Goal: Task Accomplishment & Management: Manage account settings

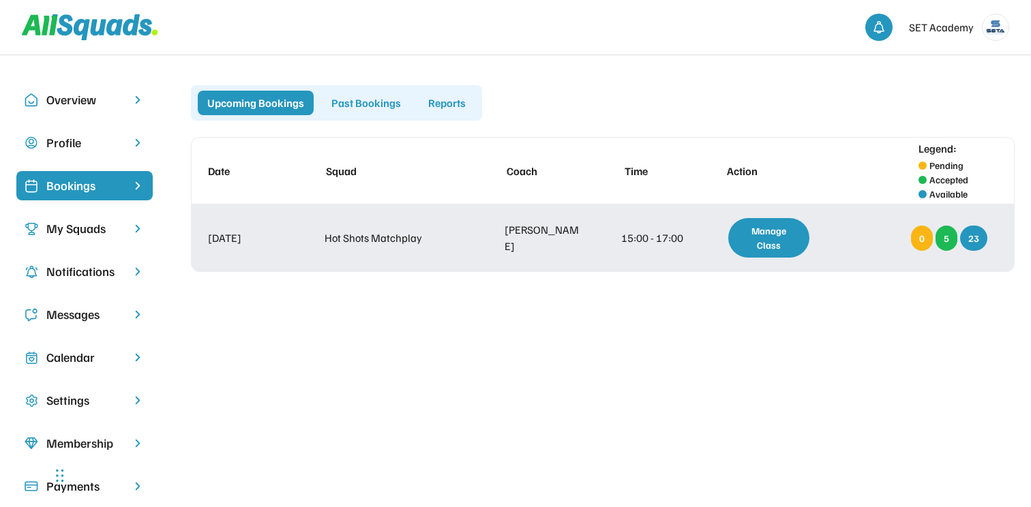
click at [781, 235] on div "Manage Class" at bounding box center [768, 238] width 81 height 40
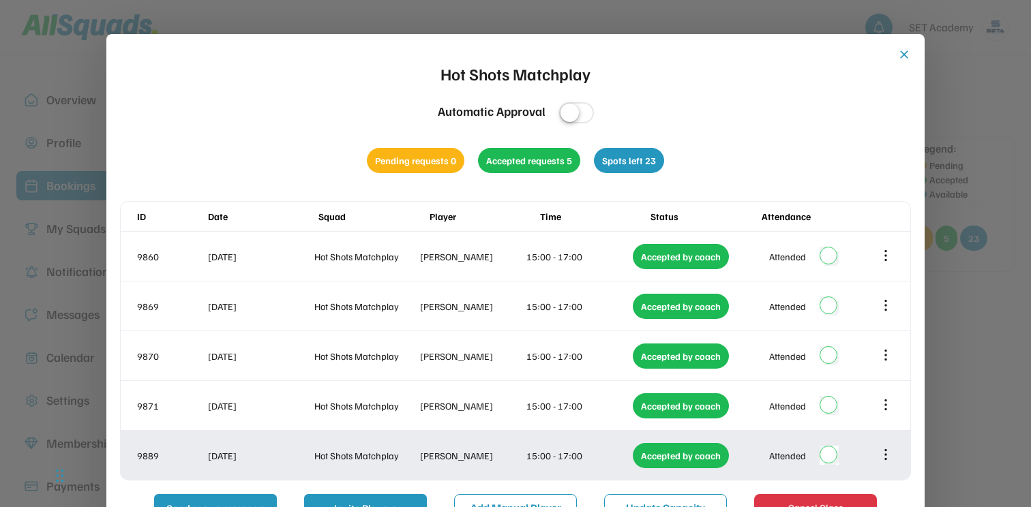
click at [886, 454] on icon at bounding box center [886, 455] width 0 height 9
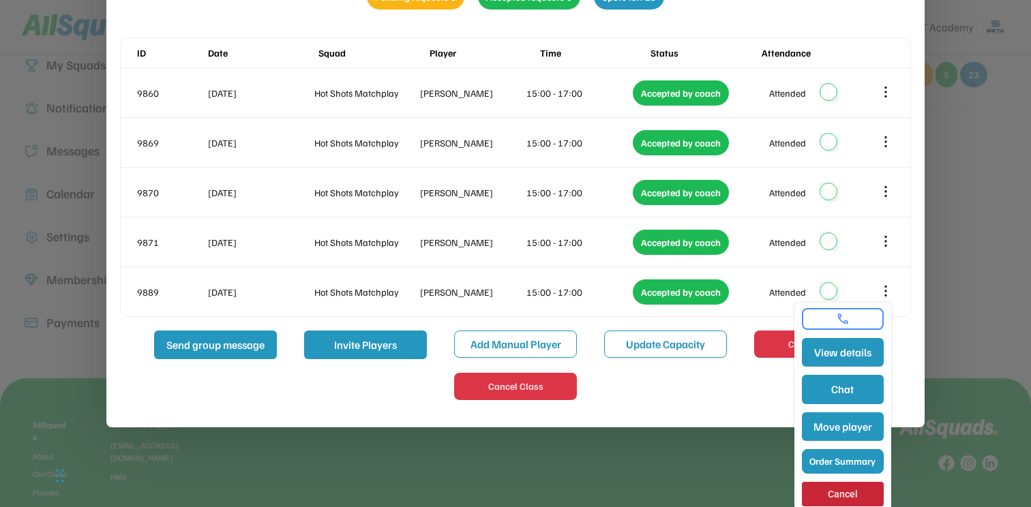
scroll to position [179, 0]
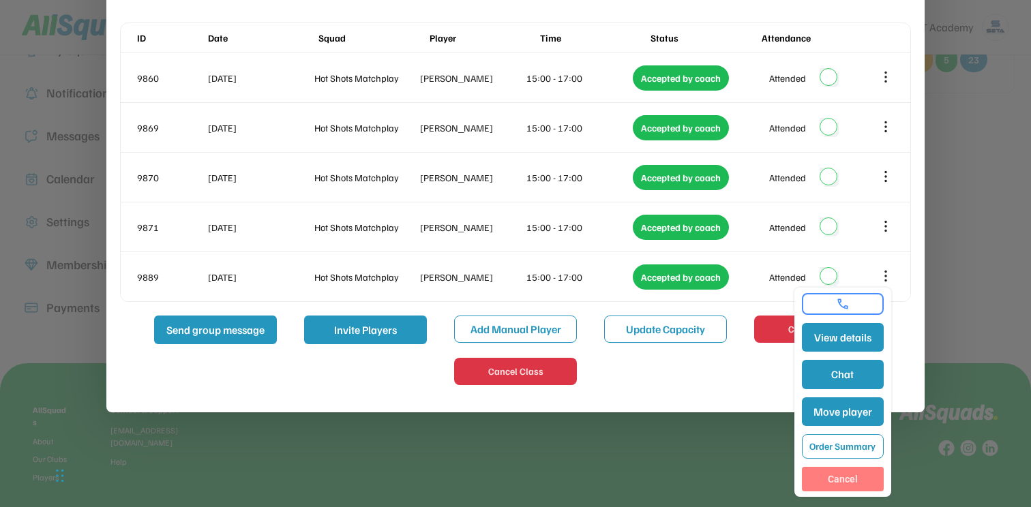
click at [856, 472] on button "Cancel" at bounding box center [843, 479] width 82 height 25
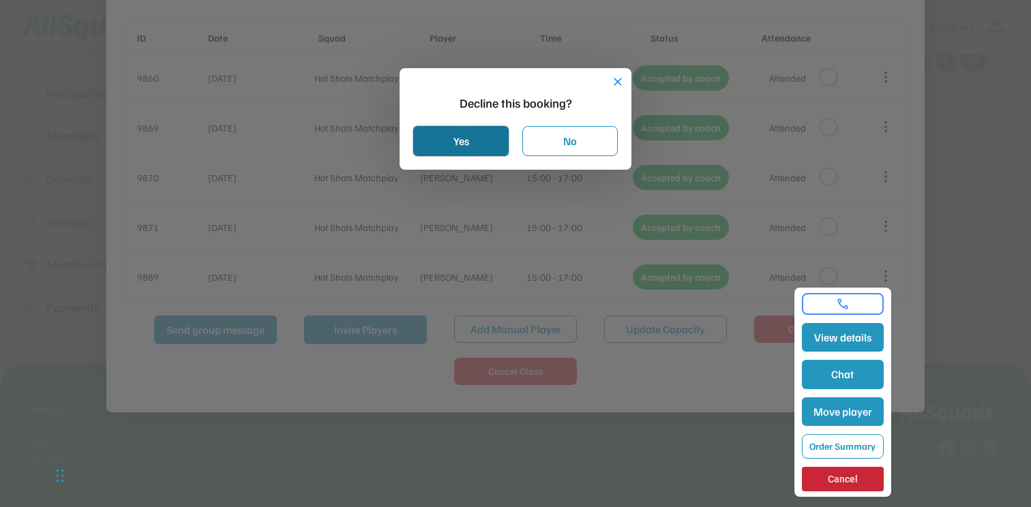
click at [484, 139] on button "Yes" at bounding box center [460, 141] width 95 height 30
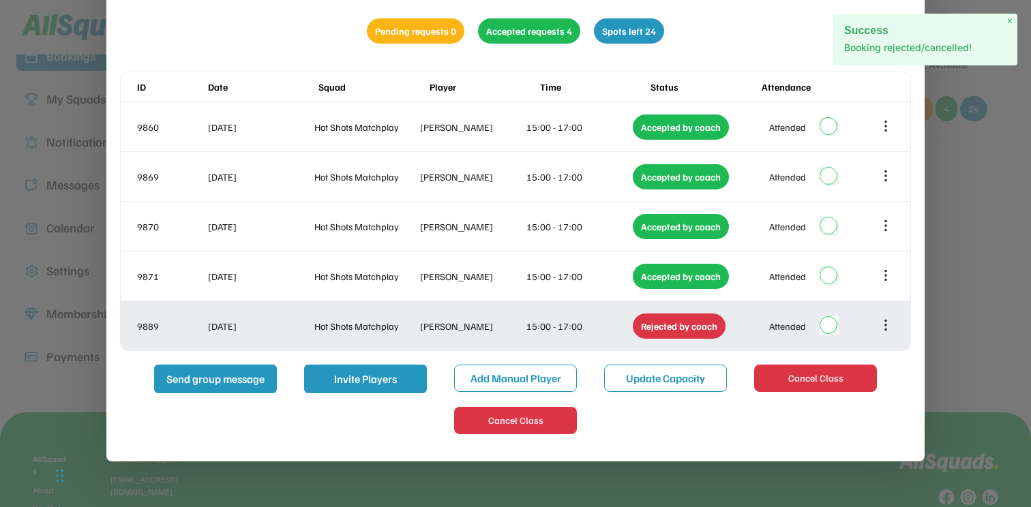
scroll to position [121, 0]
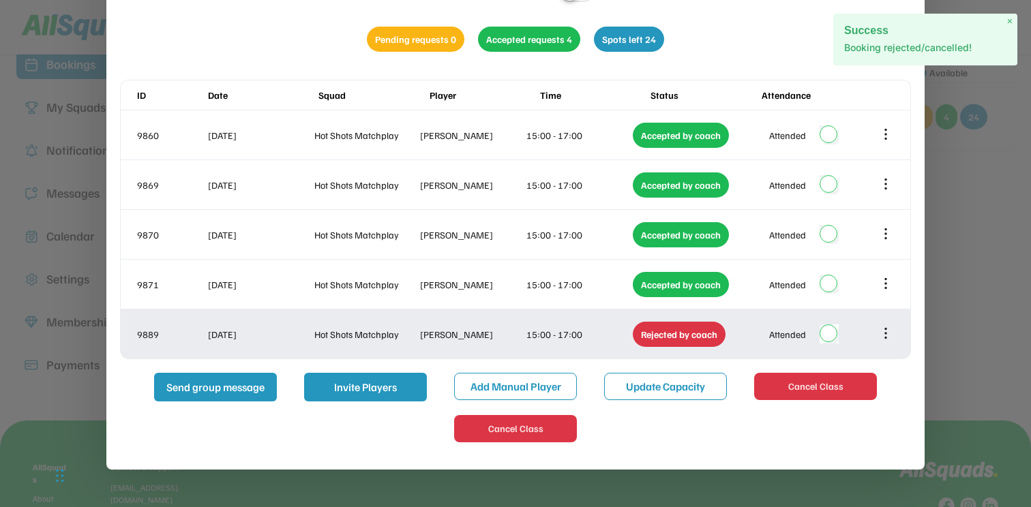
click at [882, 333] on icon at bounding box center [885, 333] width 15 height 15
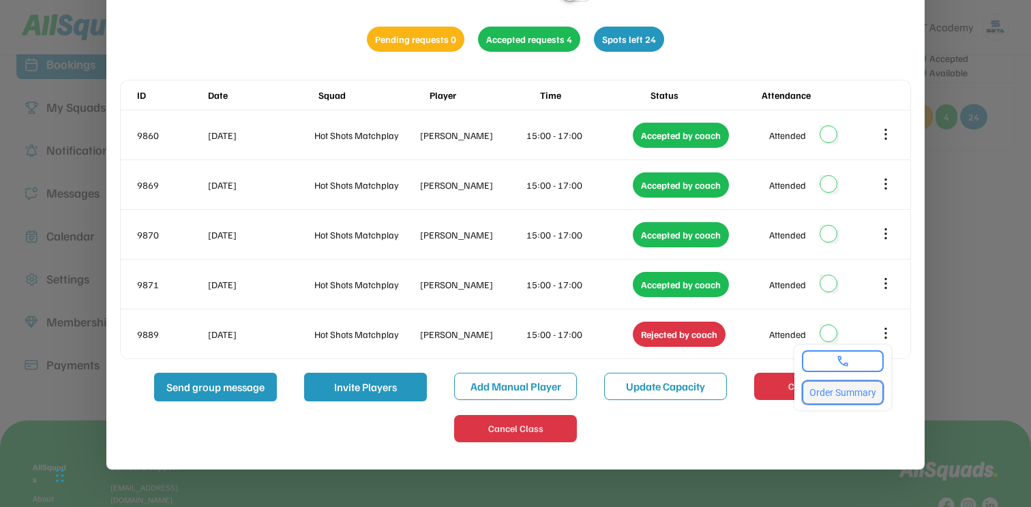
click at [836, 400] on button "Order Summary" at bounding box center [843, 392] width 82 height 25
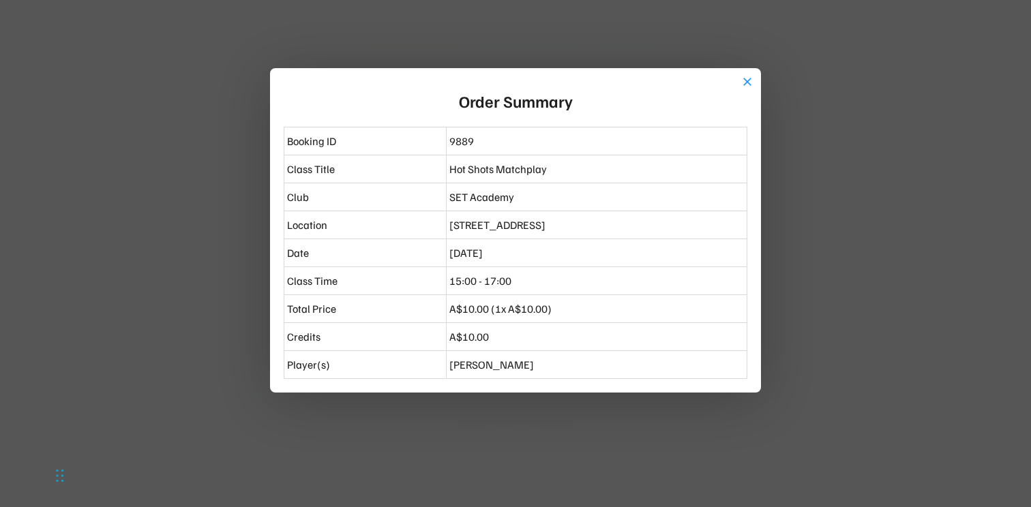
click at [865, 345] on div at bounding box center [515, 253] width 1031 height 507
click at [747, 83] on button "close" at bounding box center [747, 82] width 14 height 14
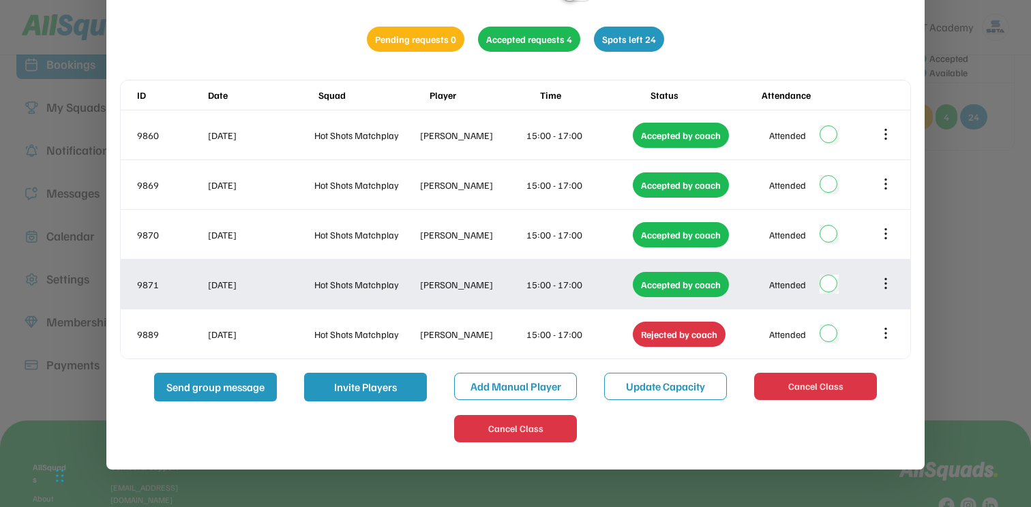
click at [883, 288] on icon at bounding box center [885, 283] width 15 height 15
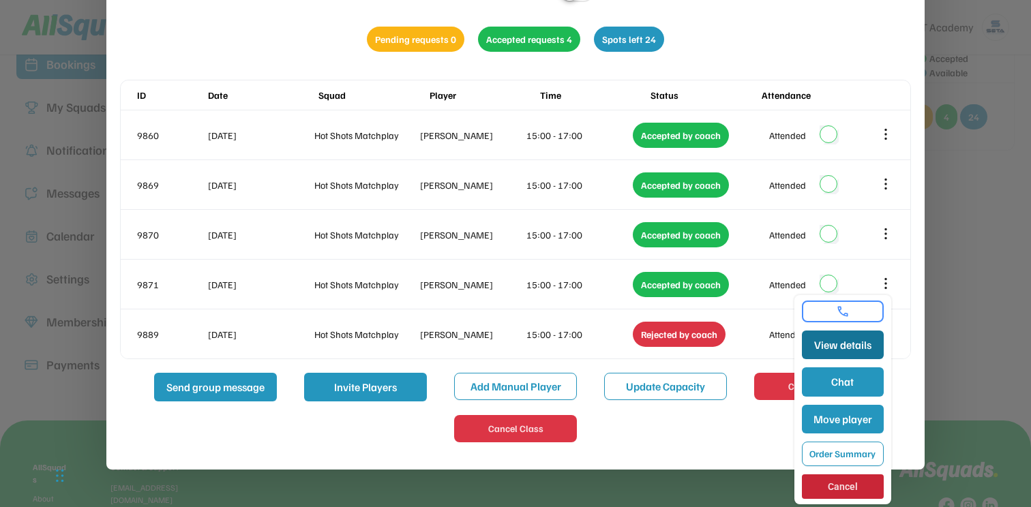
click at [845, 347] on button "View details" at bounding box center [843, 345] width 82 height 29
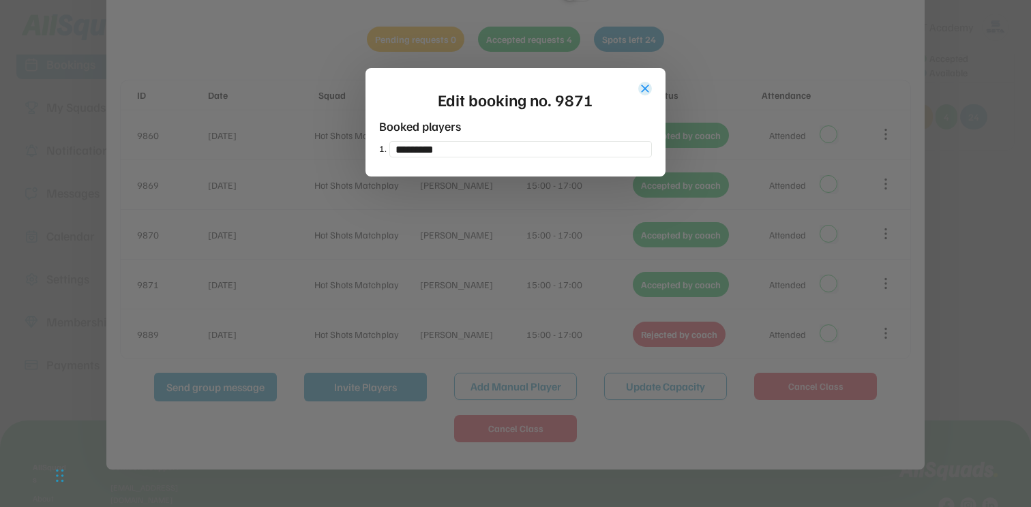
click at [646, 86] on button "close" at bounding box center [645, 89] width 14 height 14
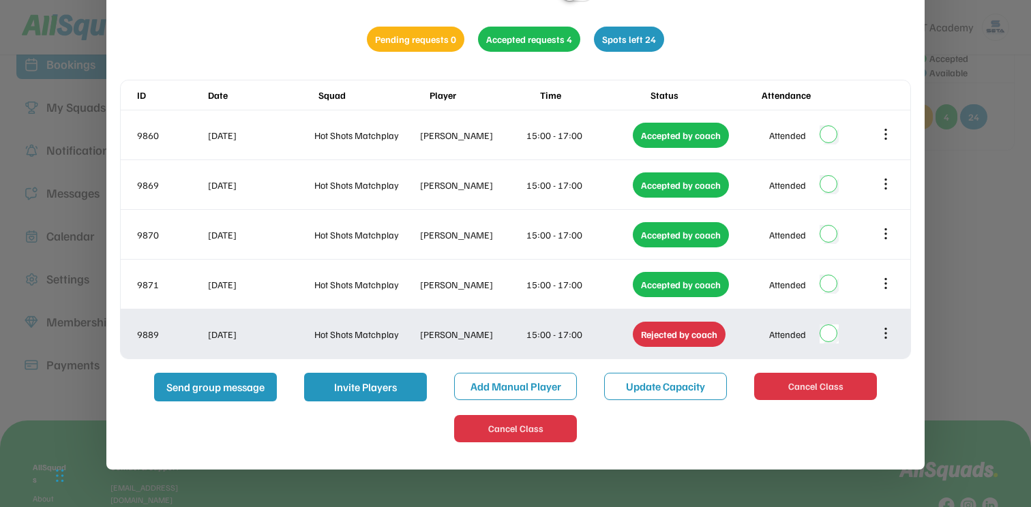
click at [888, 328] on icon at bounding box center [885, 333] width 15 height 15
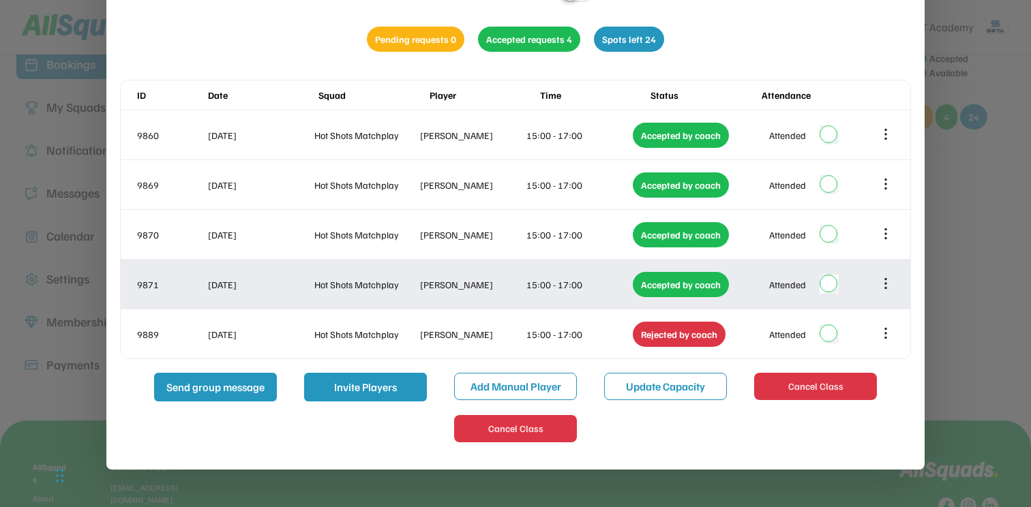
click at [882, 288] on icon at bounding box center [885, 283] width 15 height 15
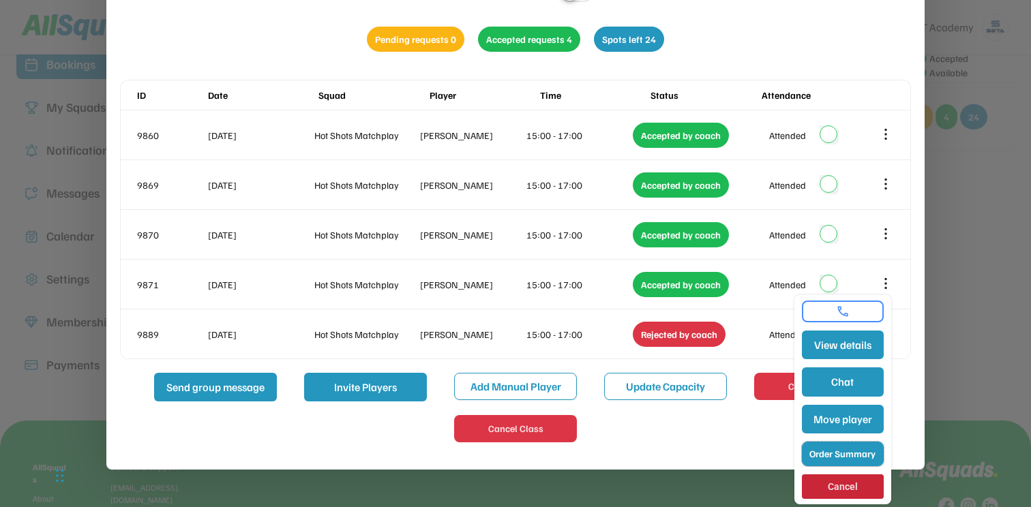
click at [841, 454] on button "Order Summary" at bounding box center [843, 454] width 82 height 25
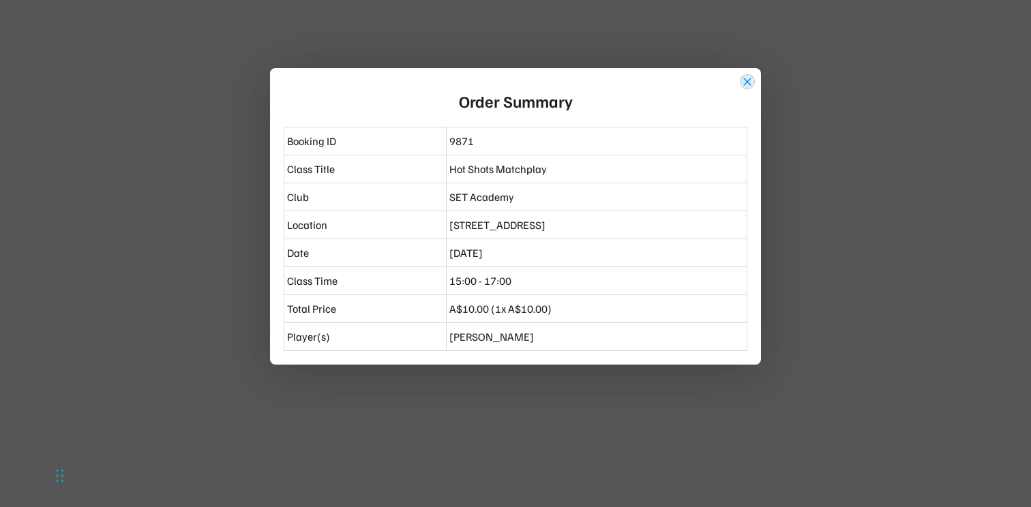
click at [751, 79] on button "close" at bounding box center [747, 82] width 14 height 14
